Goal: Task Accomplishment & Management: Use online tool/utility

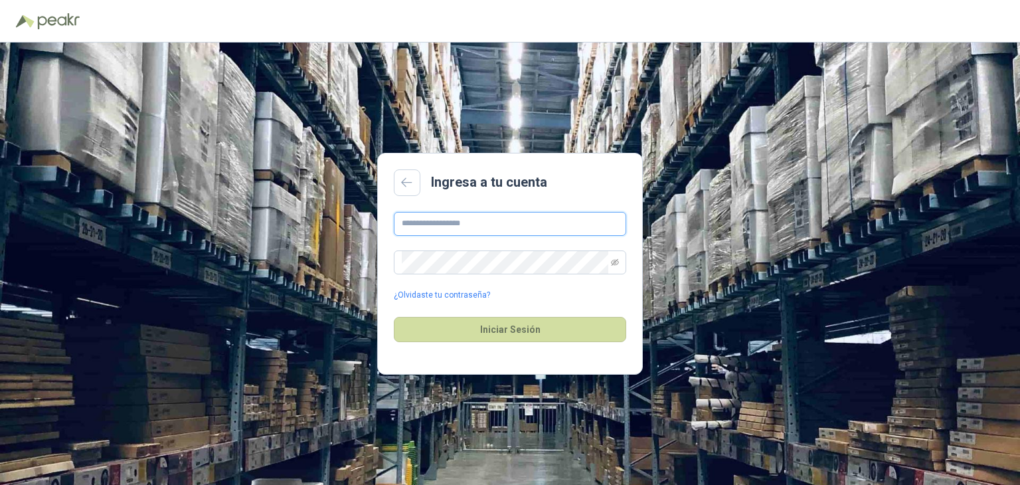
click at [470, 229] on input "text" at bounding box center [510, 224] width 232 height 24
type input "**********"
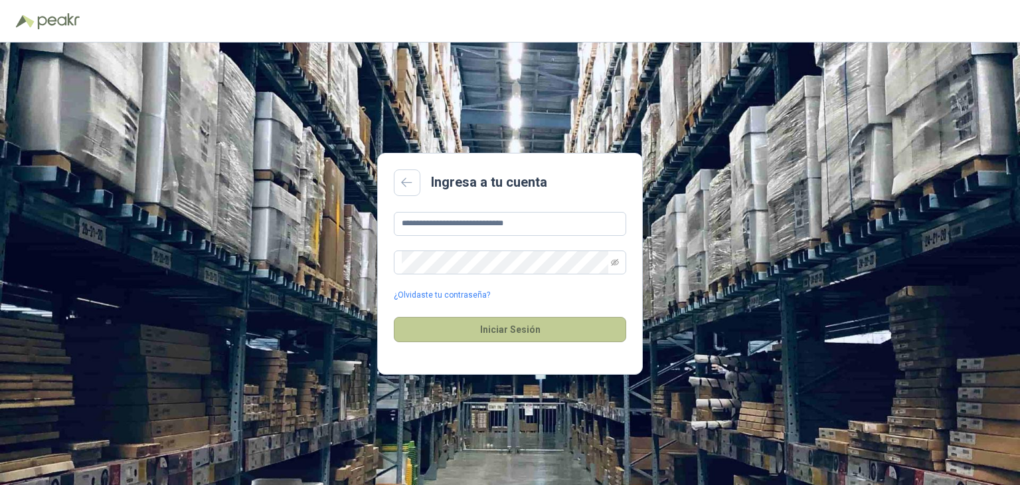
click at [530, 332] on button "Iniciar Sesión" at bounding box center [510, 329] width 232 height 25
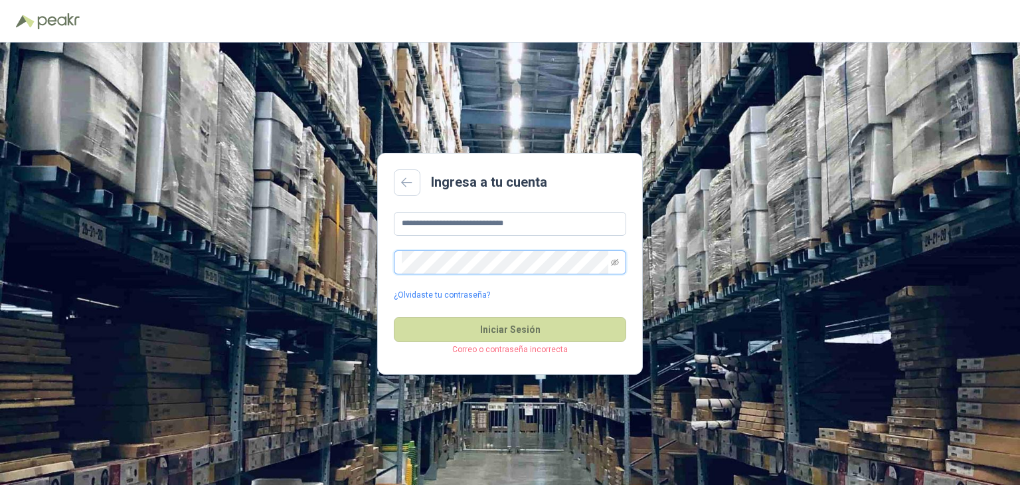
click at [394, 317] on button "Iniciar Sesión" at bounding box center [510, 329] width 232 height 25
